Goal: Task Accomplishment & Management: Contribute content

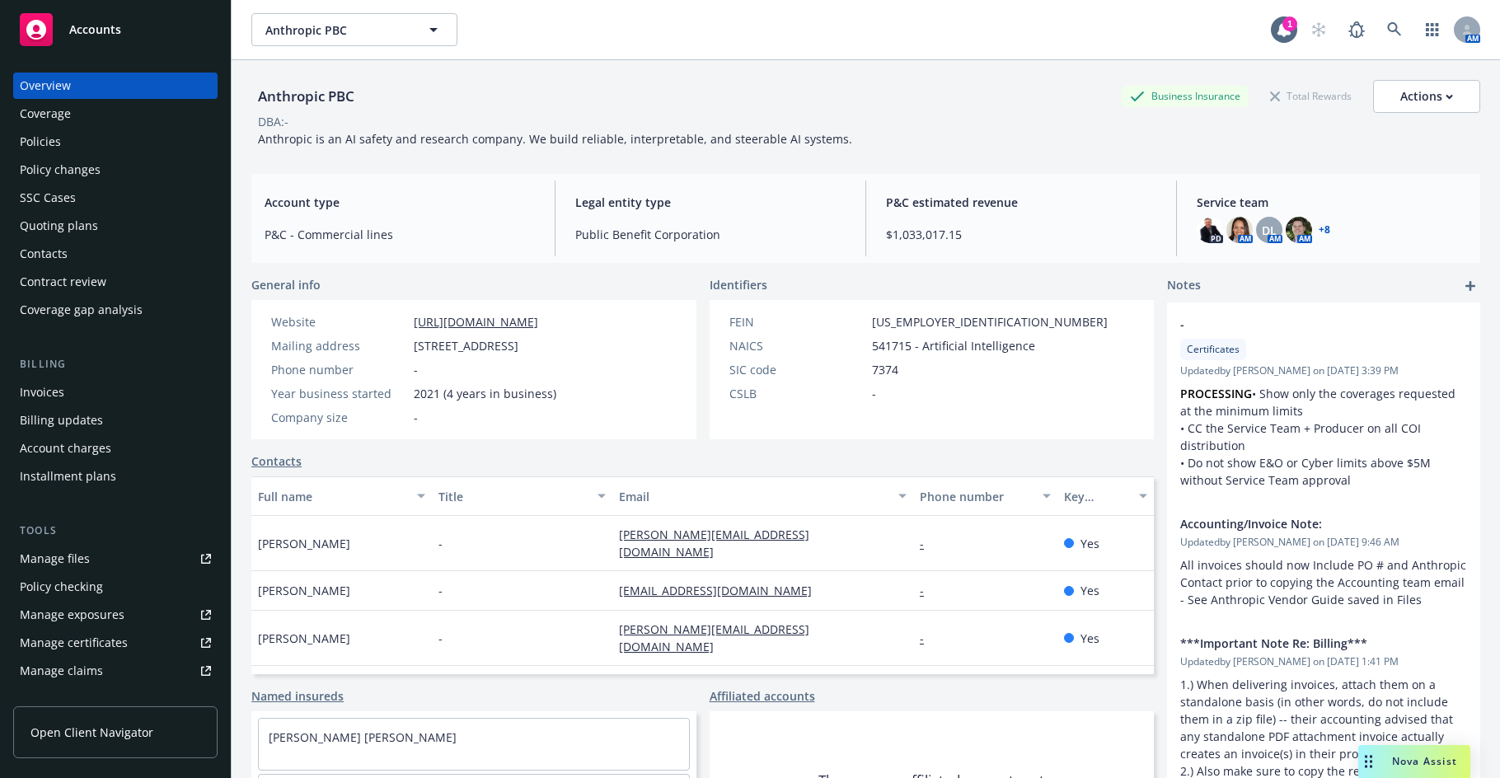
click at [41, 148] on div "Policies" at bounding box center [40, 142] width 41 height 26
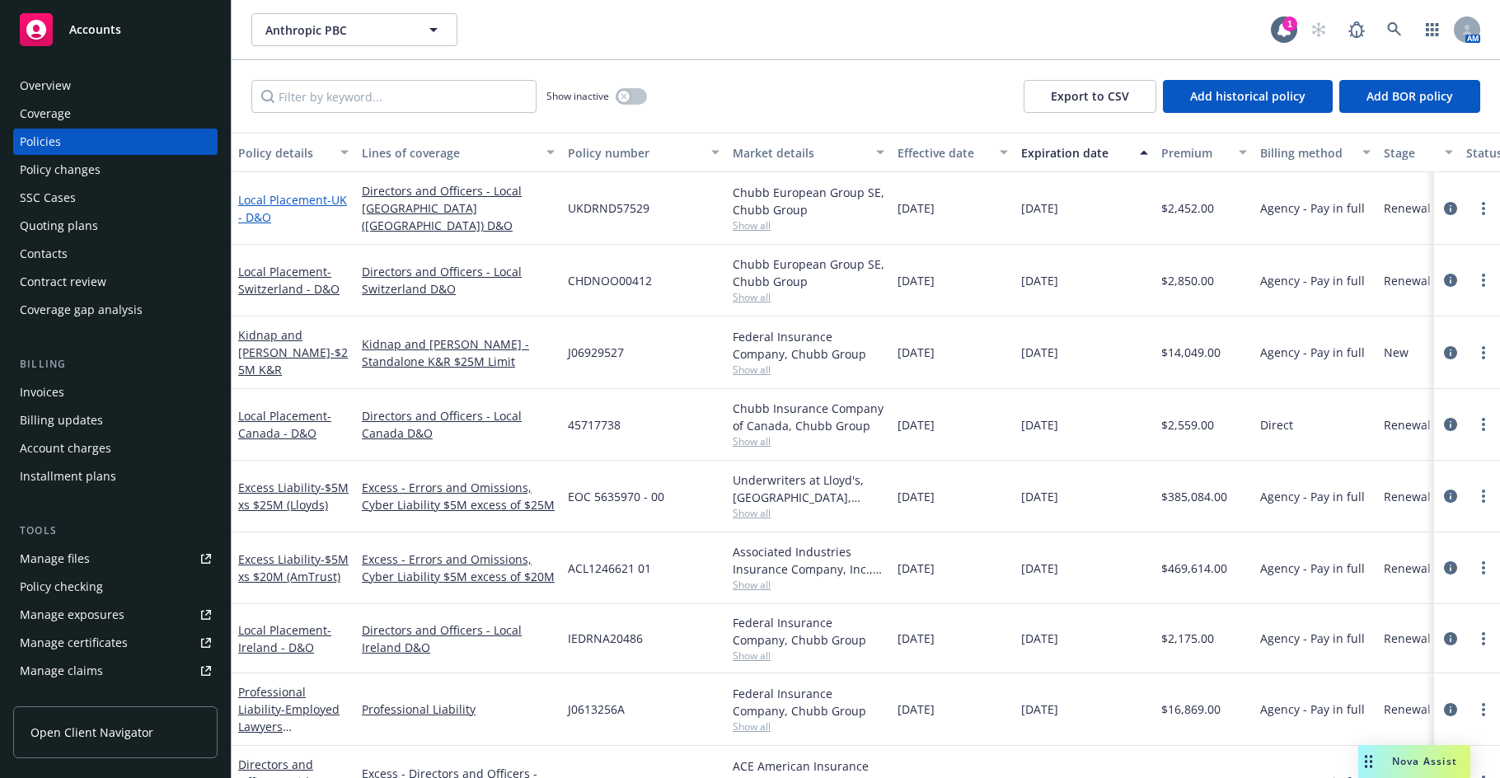
click at [271, 215] on span "- UK - D&O" at bounding box center [292, 208] width 109 height 33
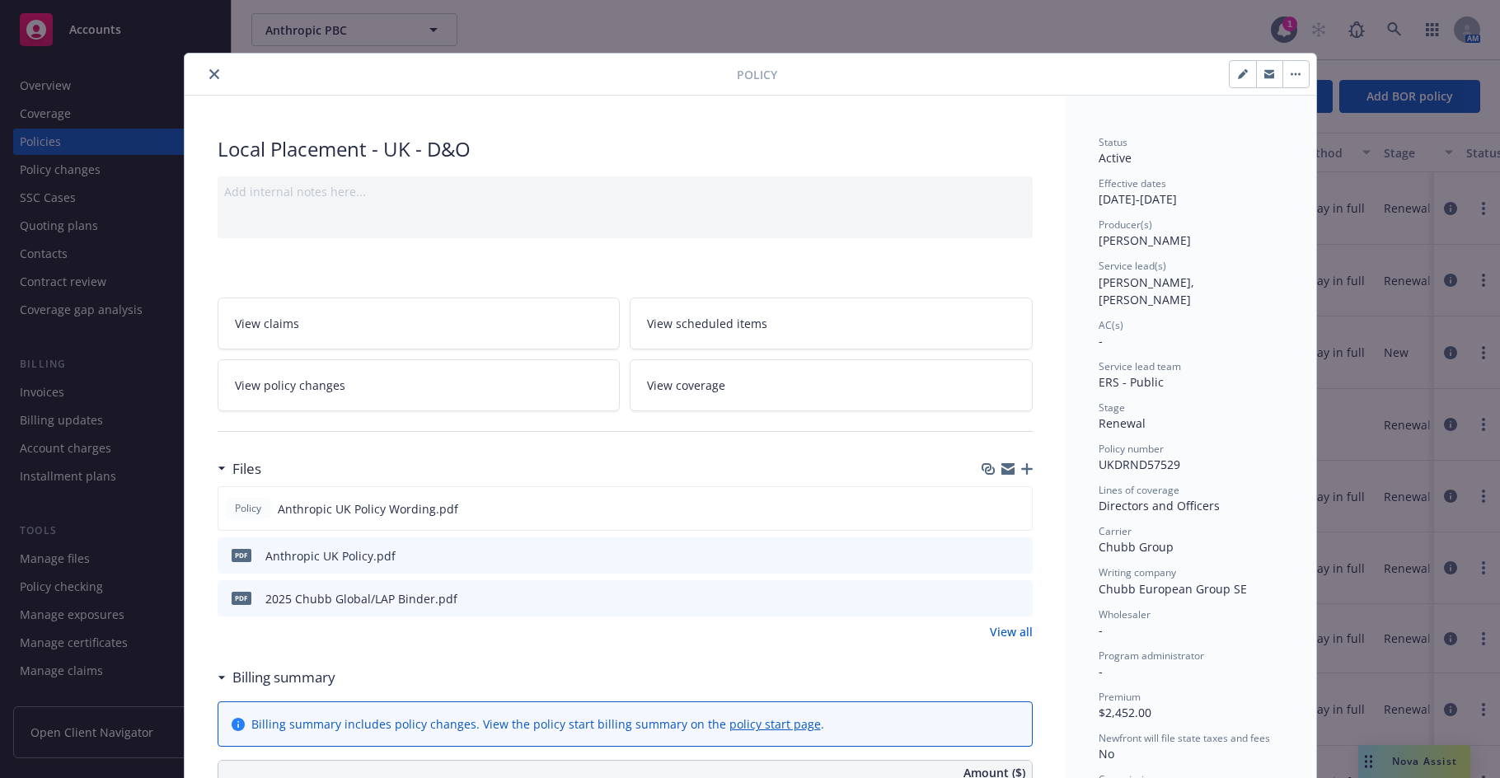
click at [1023, 468] on icon "button" at bounding box center [1027, 469] width 12 height 12
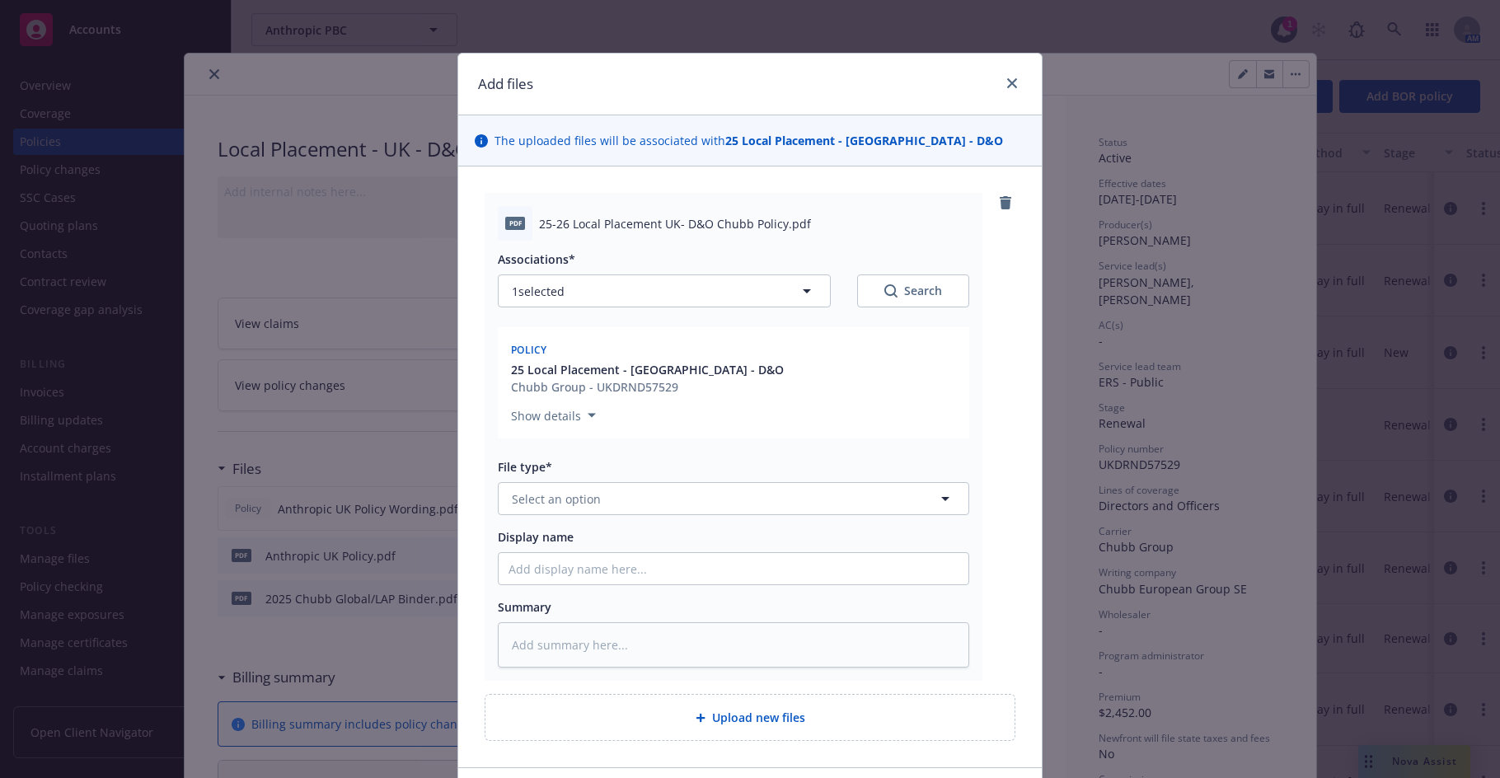
click at [713, 475] on div "File type*" at bounding box center [733, 466] width 471 height 17
click at [700, 509] on button "Select an option" at bounding box center [733, 498] width 471 height 33
type input "po"
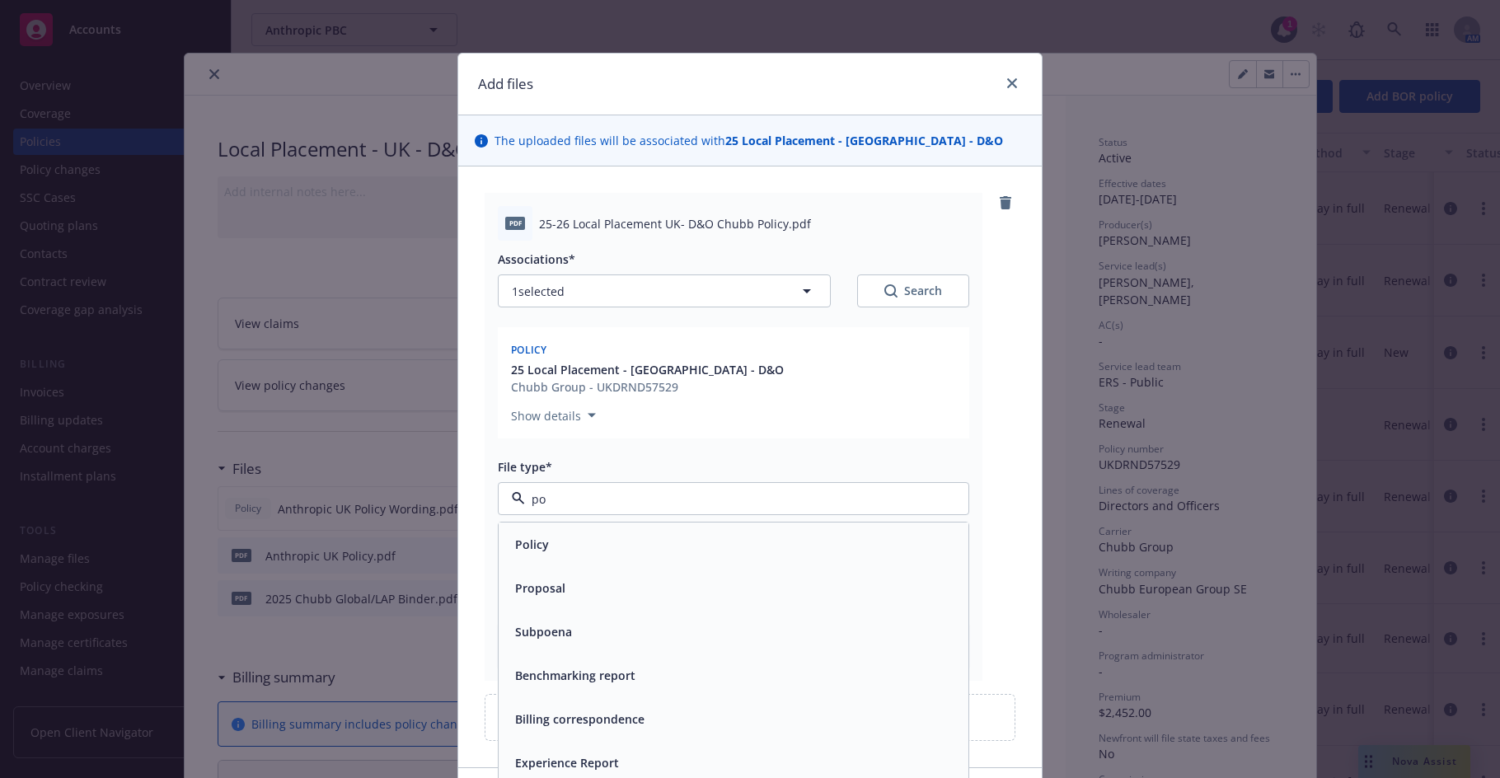
click at [678, 546] on div "Policy" at bounding box center [734, 544] width 450 height 24
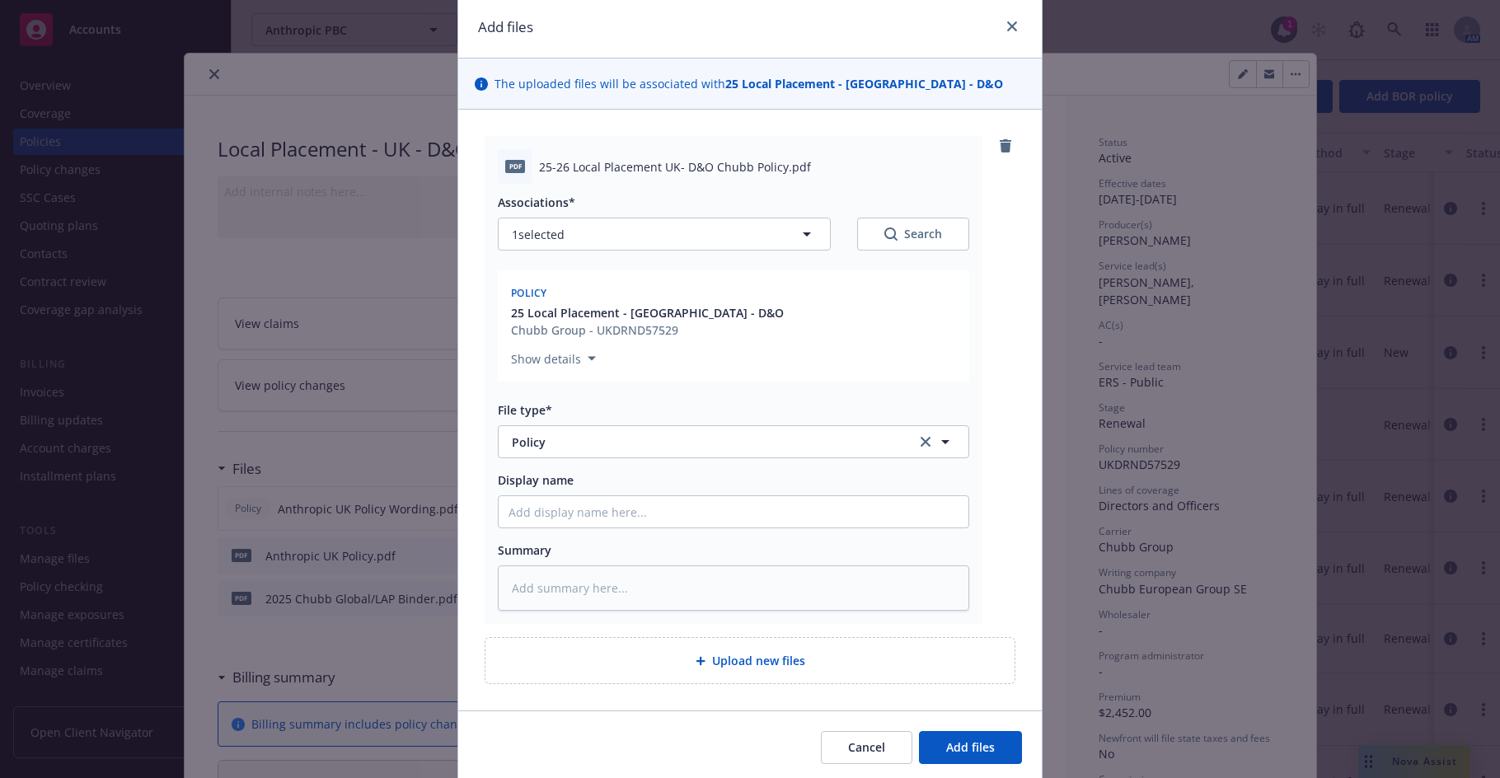
scroll to position [116, 0]
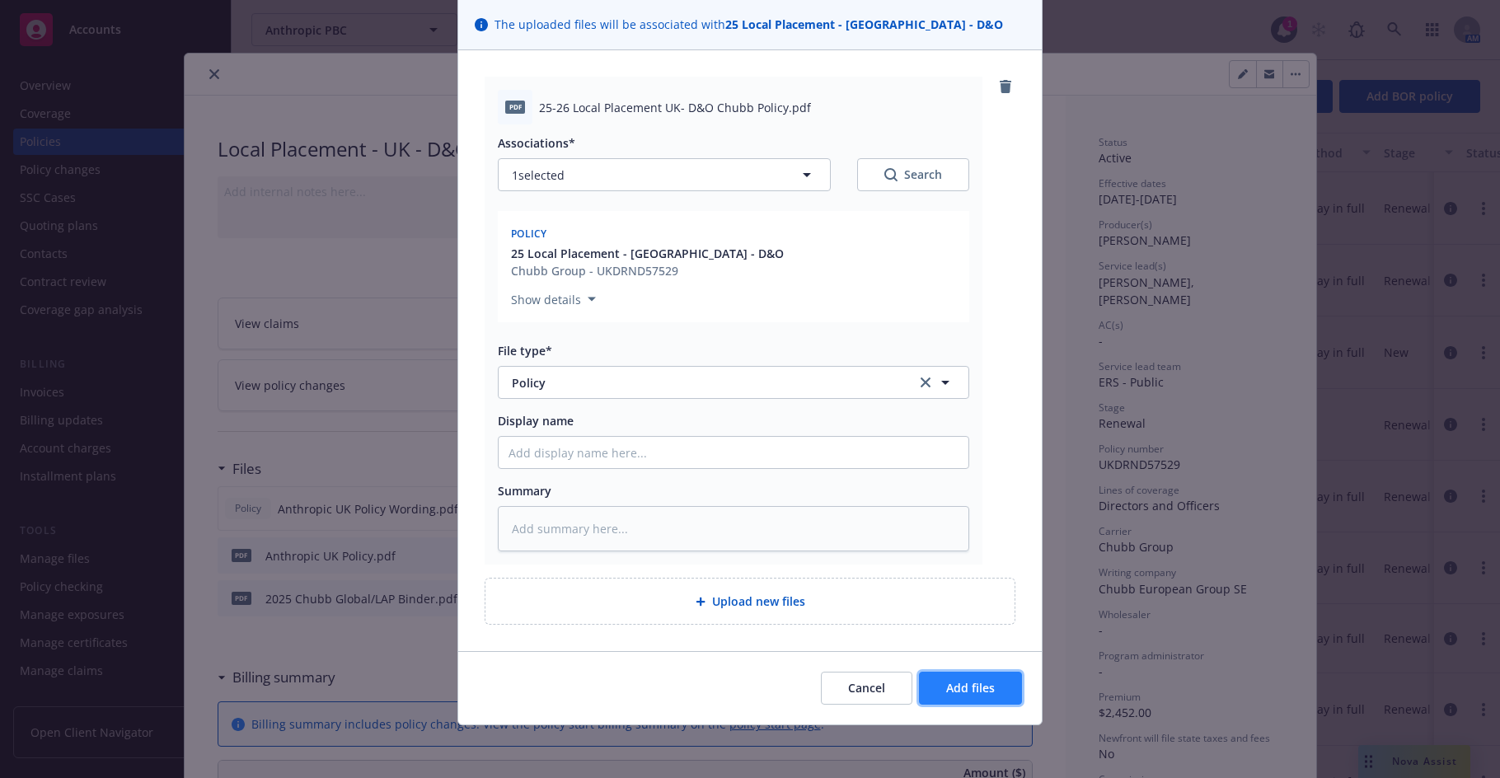
click at [935, 682] on button "Add files" at bounding box center [970, 688] width 103 height 33
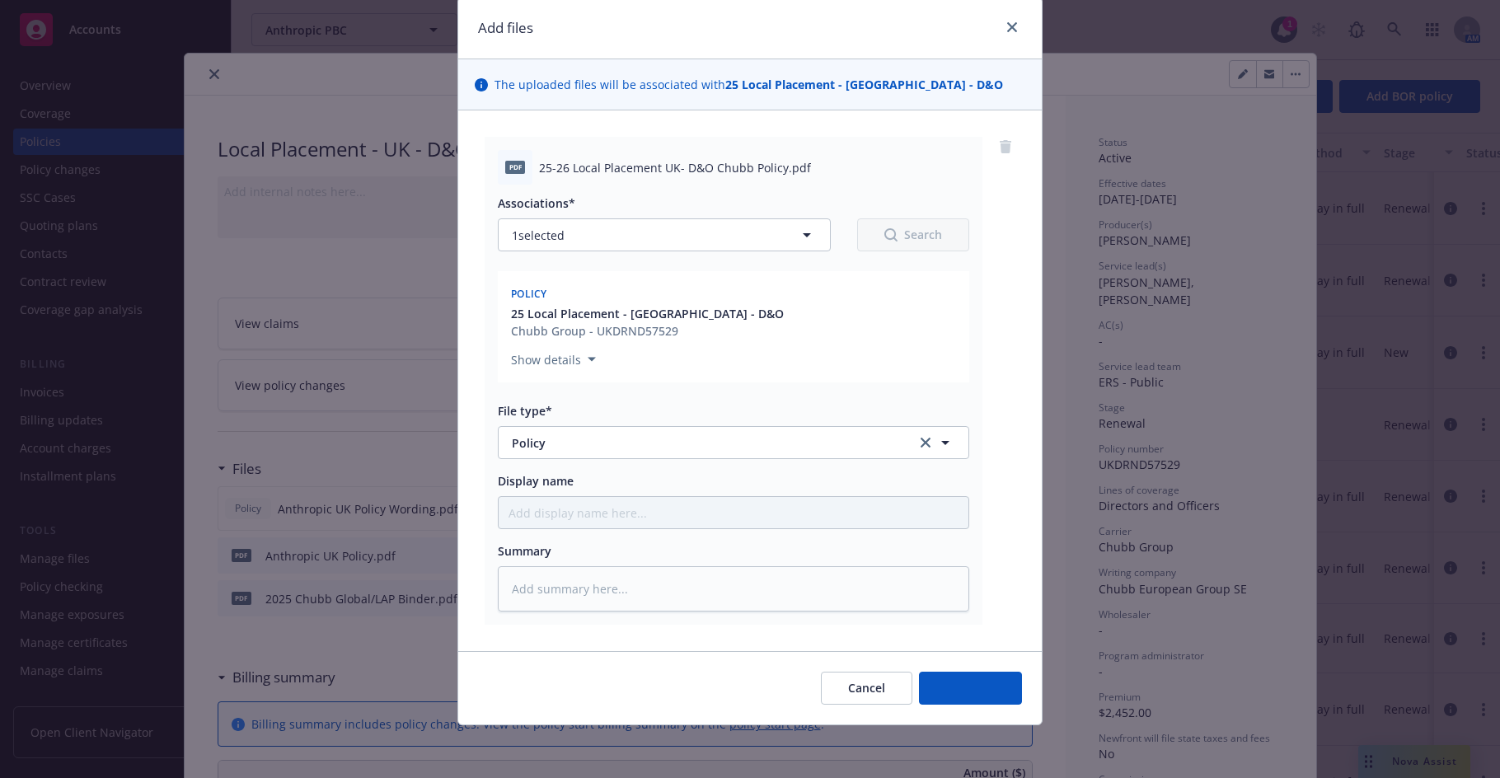
scroll to position [56, 0]
type textarea "x"
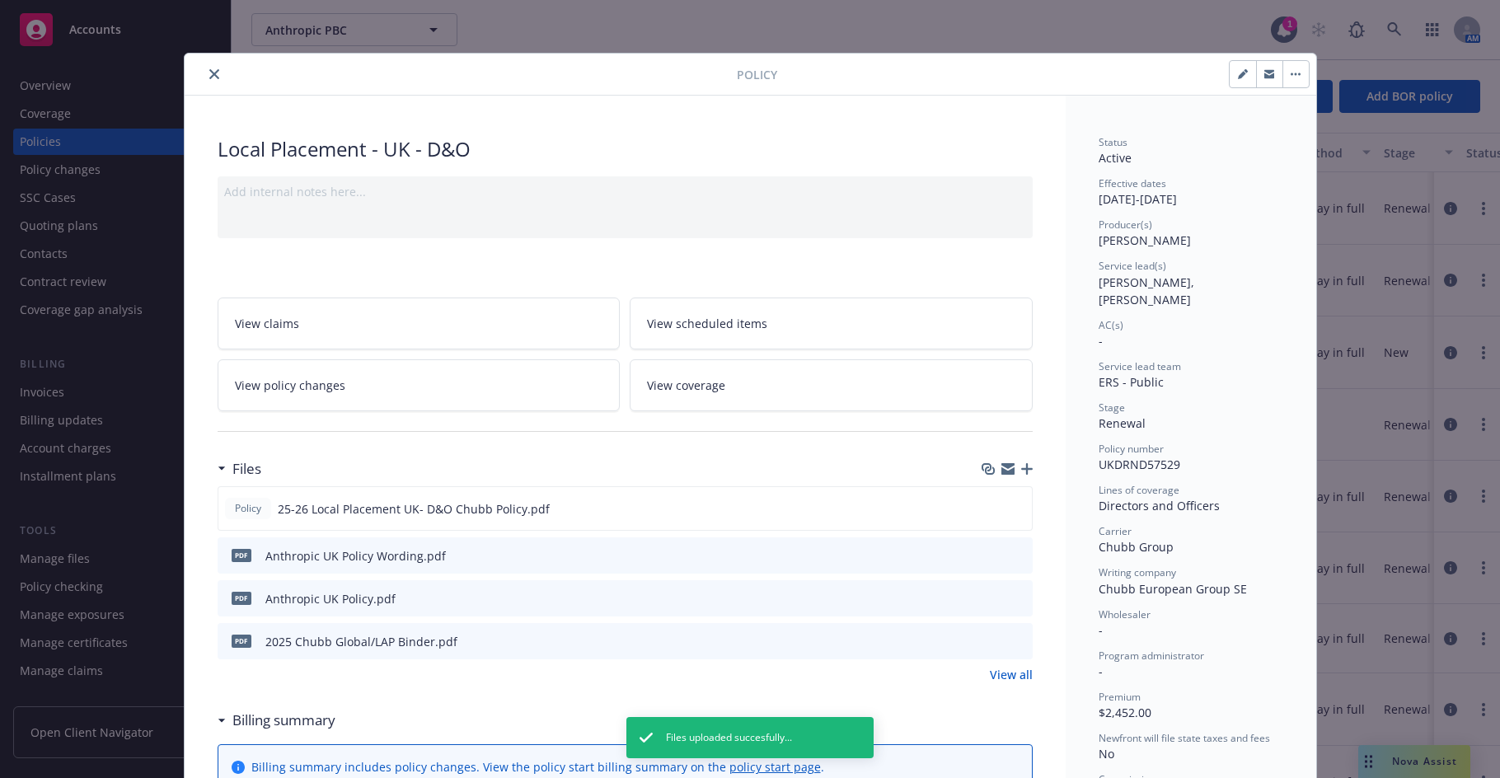
click at [1004, 675] on link "View all" at bounding box center [1011, 674] width 43 height 17
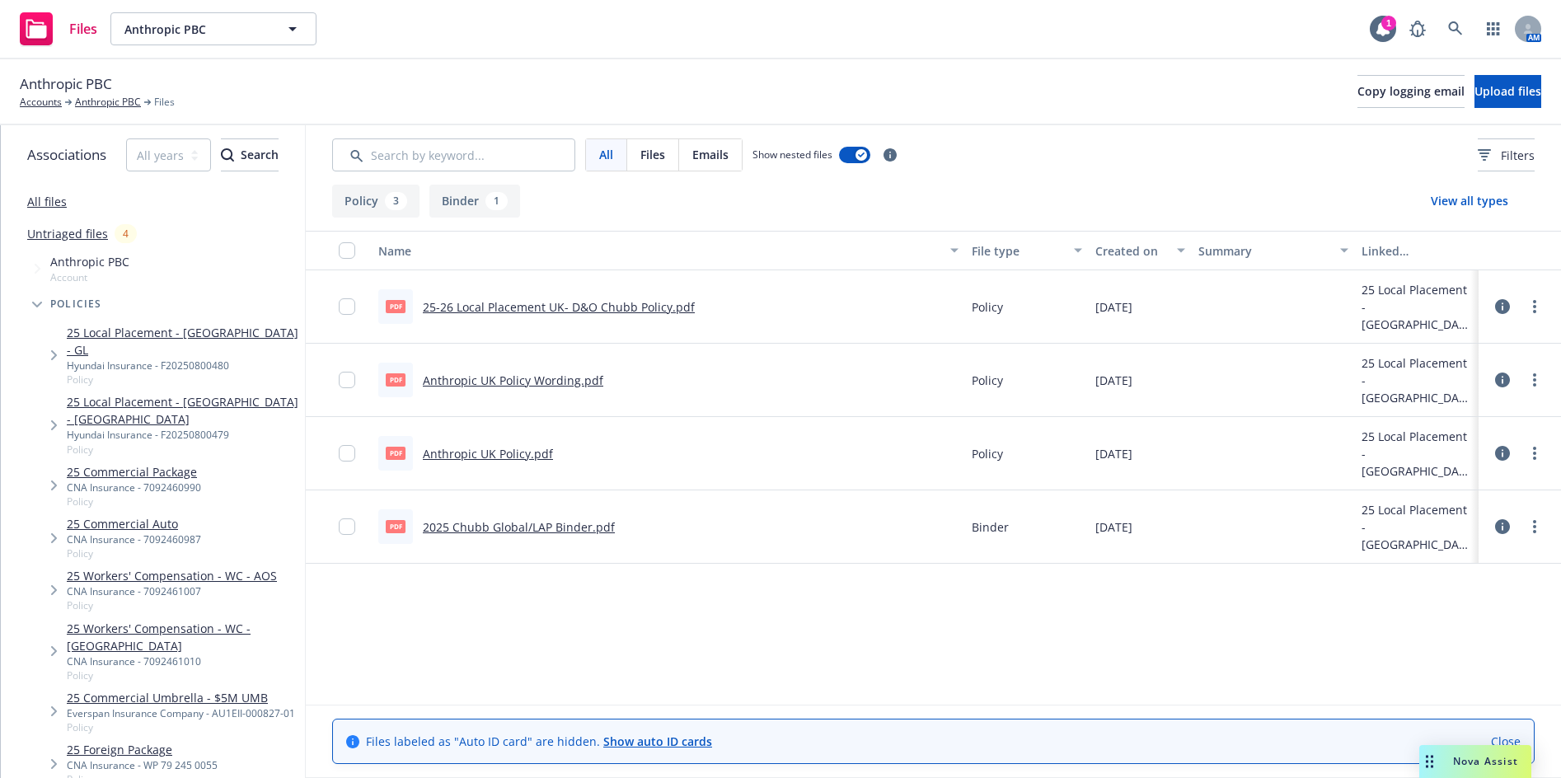
click at [1499, 309] on icon at bounding box center [1502, 306] width 15 height 15
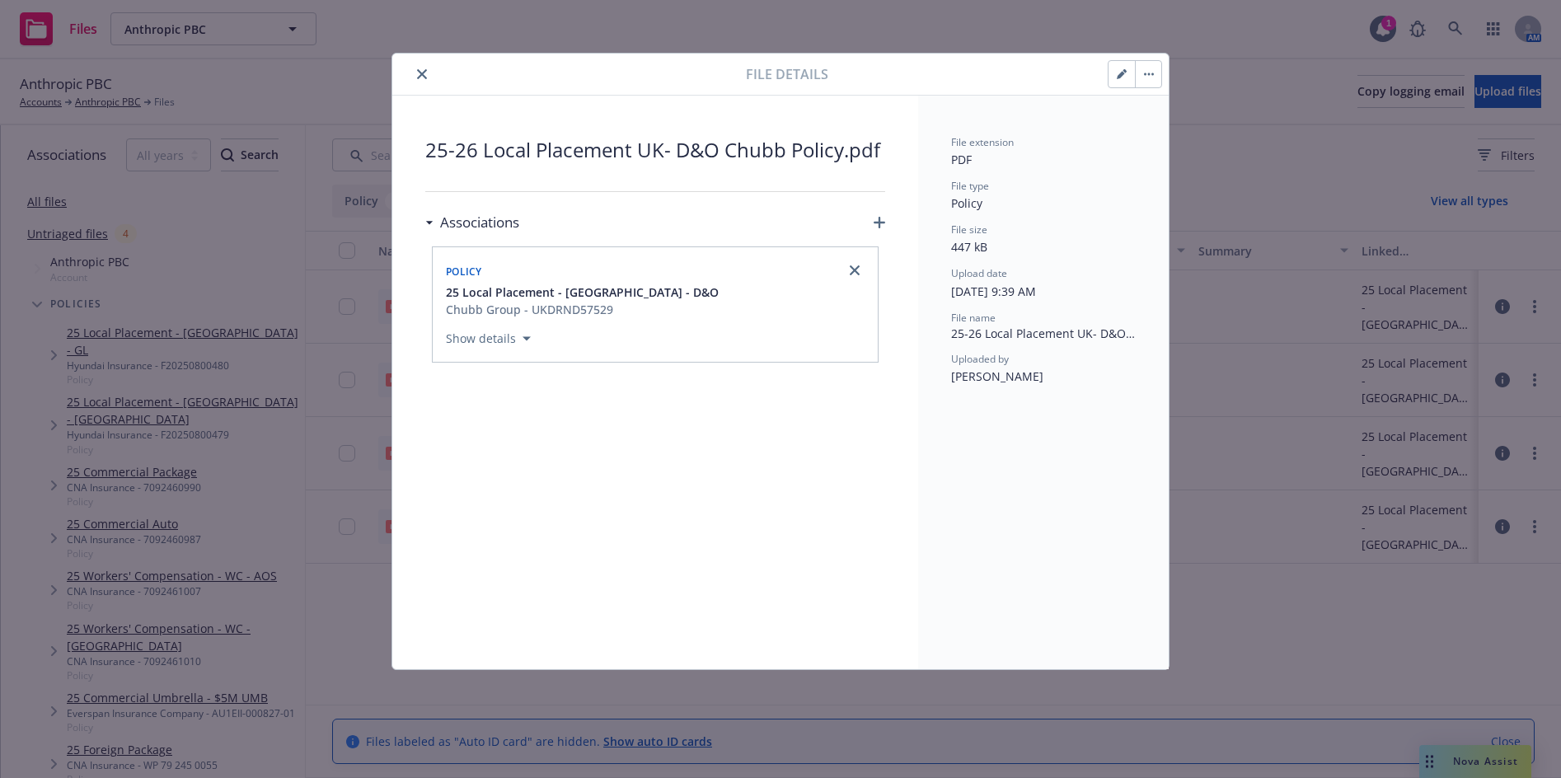
click at [1116, 70] on button "button" at bounding box center [1122, 74] width 26 height 26
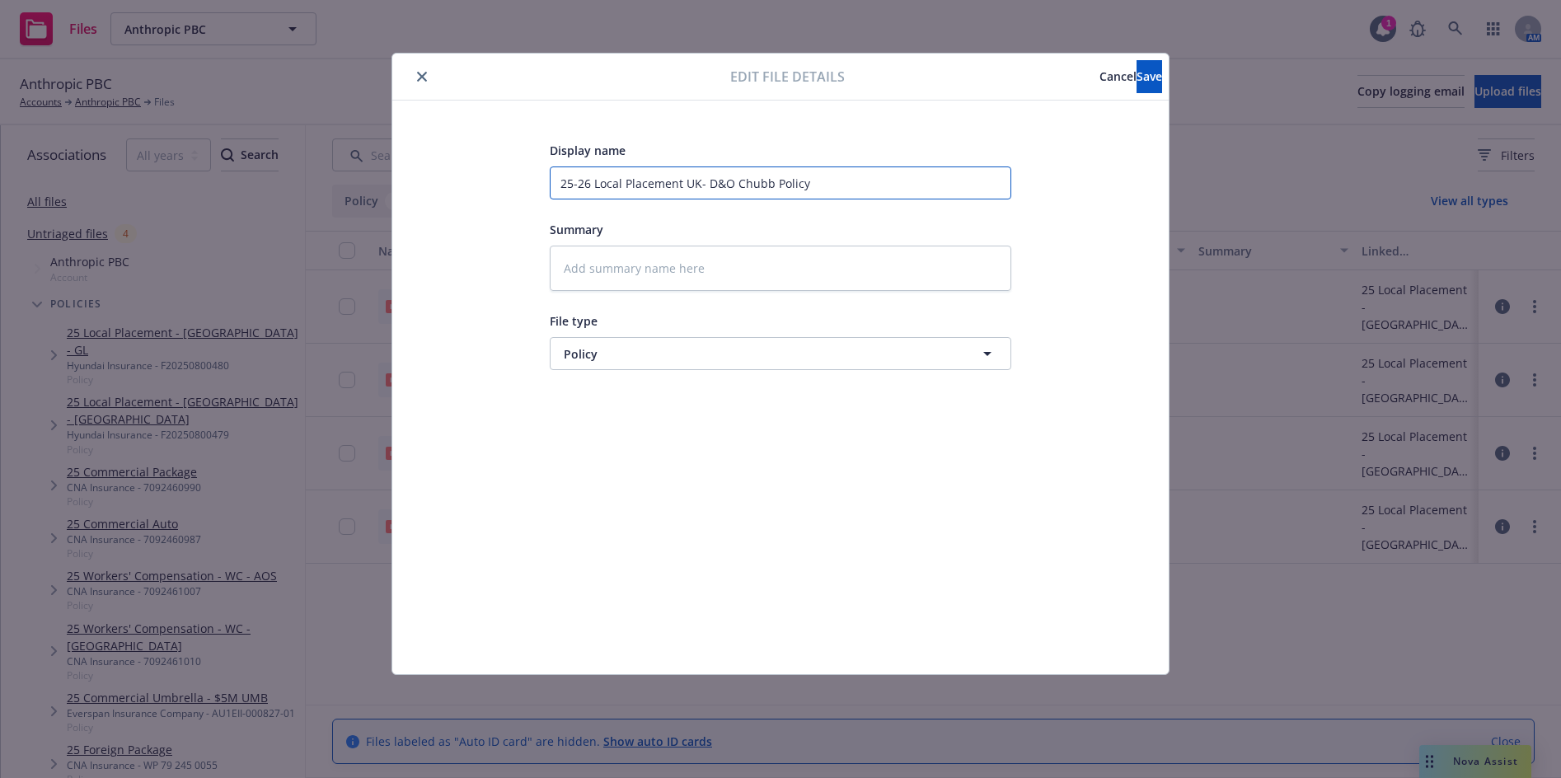
click at [698, 185] on input "25-26 Local Placement UK- D&O Chubb Policy" at bounding box center [781, 182] width 462 height 33
type textarea "x"
type input "25-26 Local Placement UK - D&O Chubb Policy"
click at [1137, 68] on button "Save" at bounding box center [1150, 76] width 26 height 33
type textarea "x"
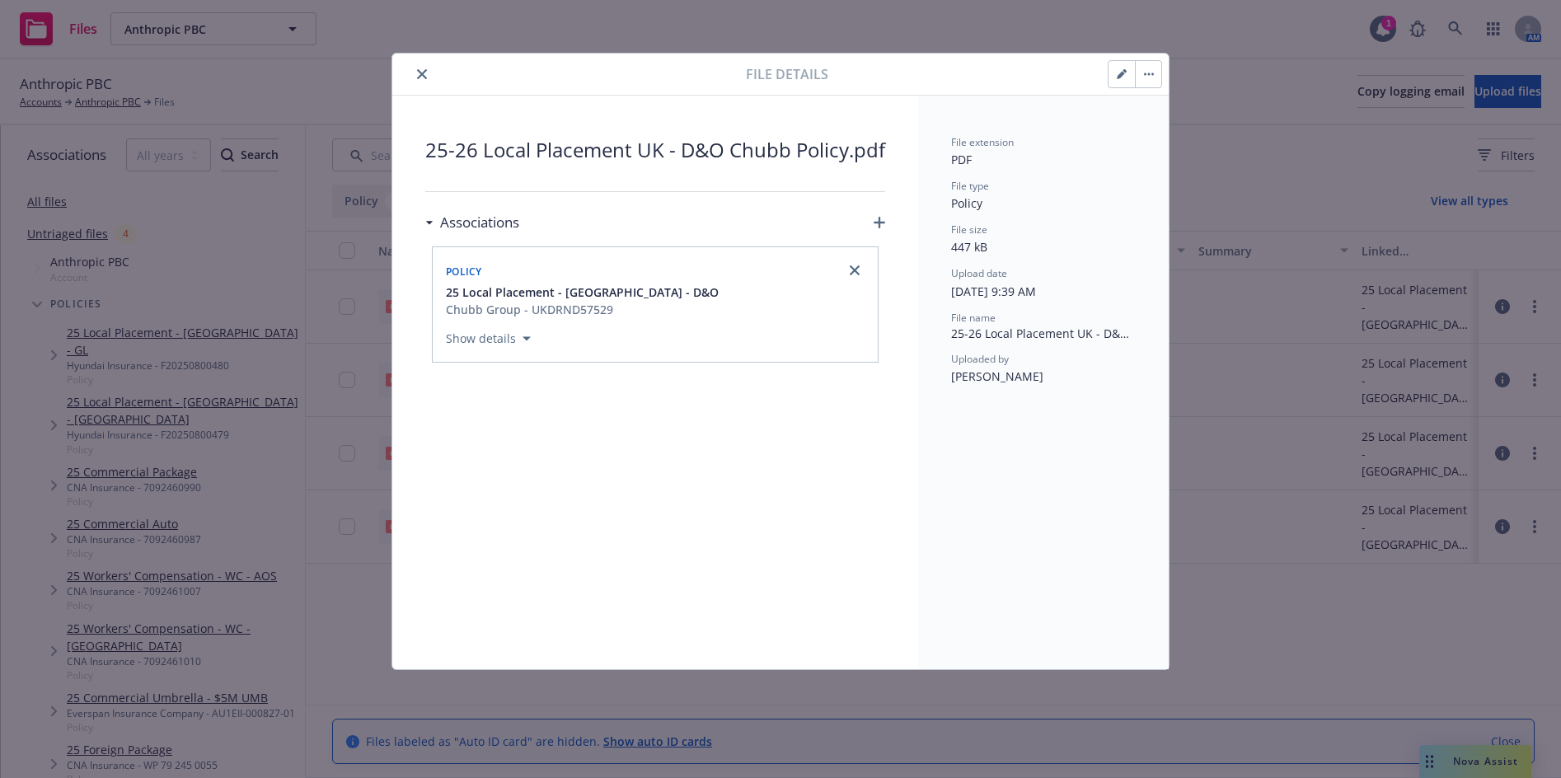
click at [421, 76] on icon "close" at bounding box center [422, 74] width 10 height 10
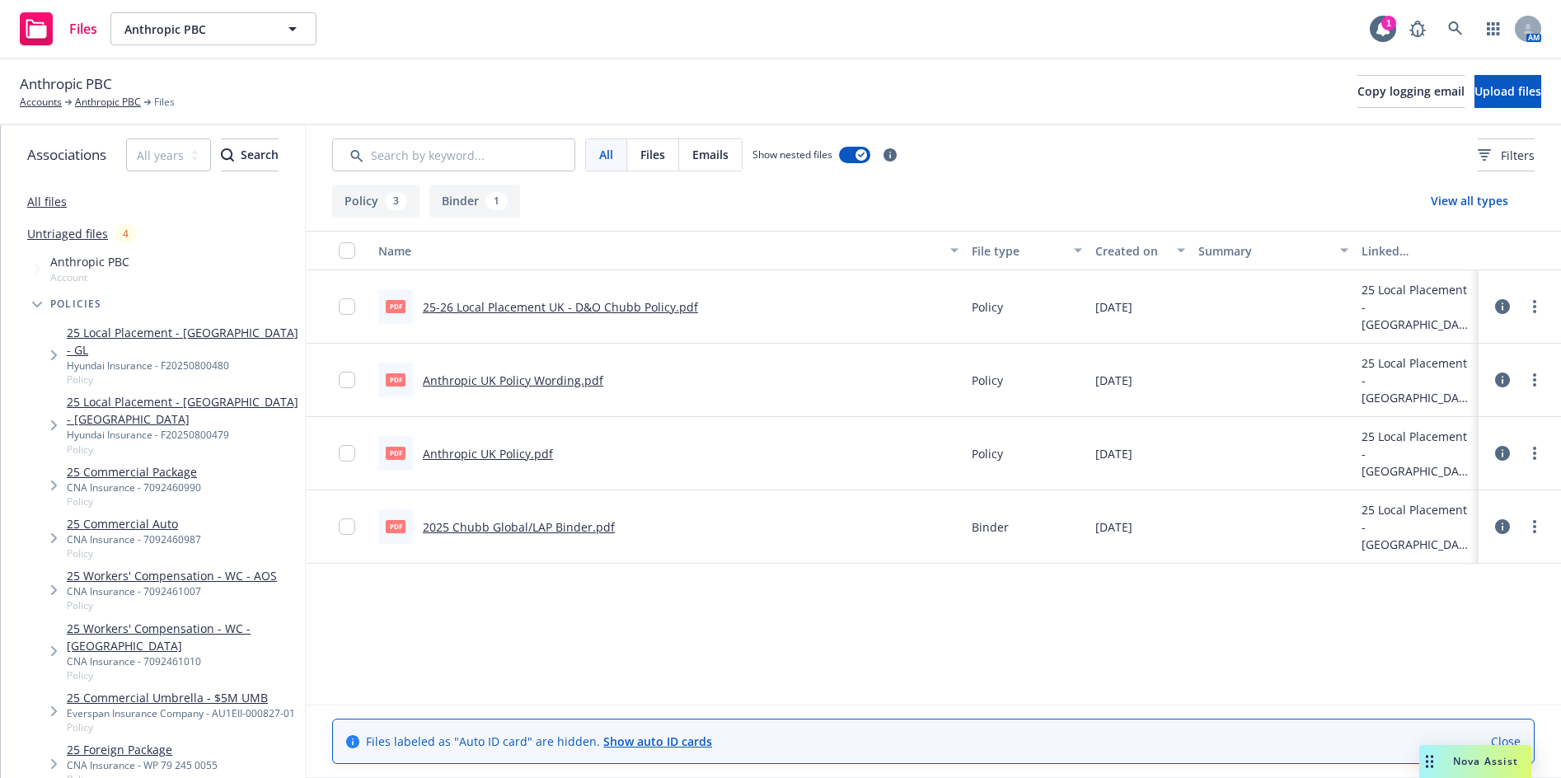
click at [82, 234] on link "Untriaged files" at bounding box center [67, 233] width 81 height 17
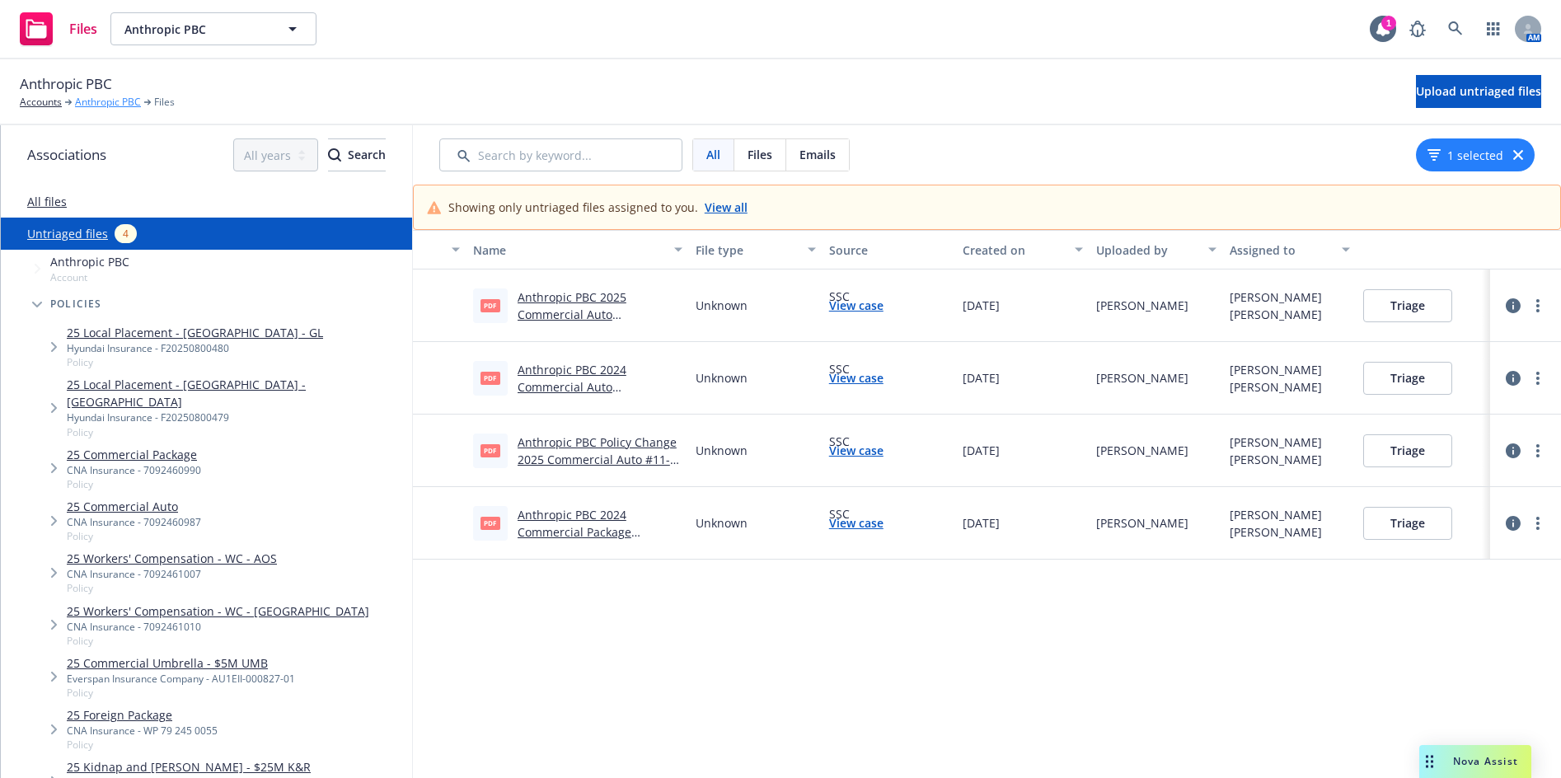
click at [135, 104] on link "Anthropic PBC" at bounding box center [108, 102] width 66 height 15
